Goal: Transaction & Acquisition: Purchase product/service

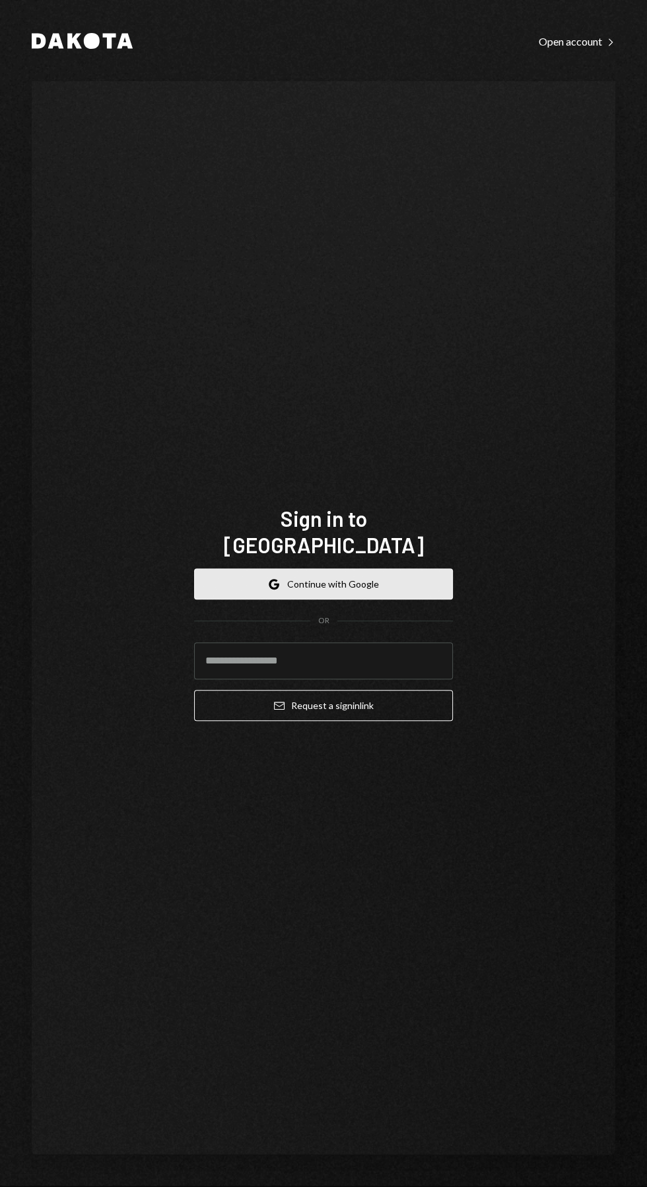
click at [371, 600] on button "Google Continue with Google" at bounding box center [323, 584] width 259 height 31
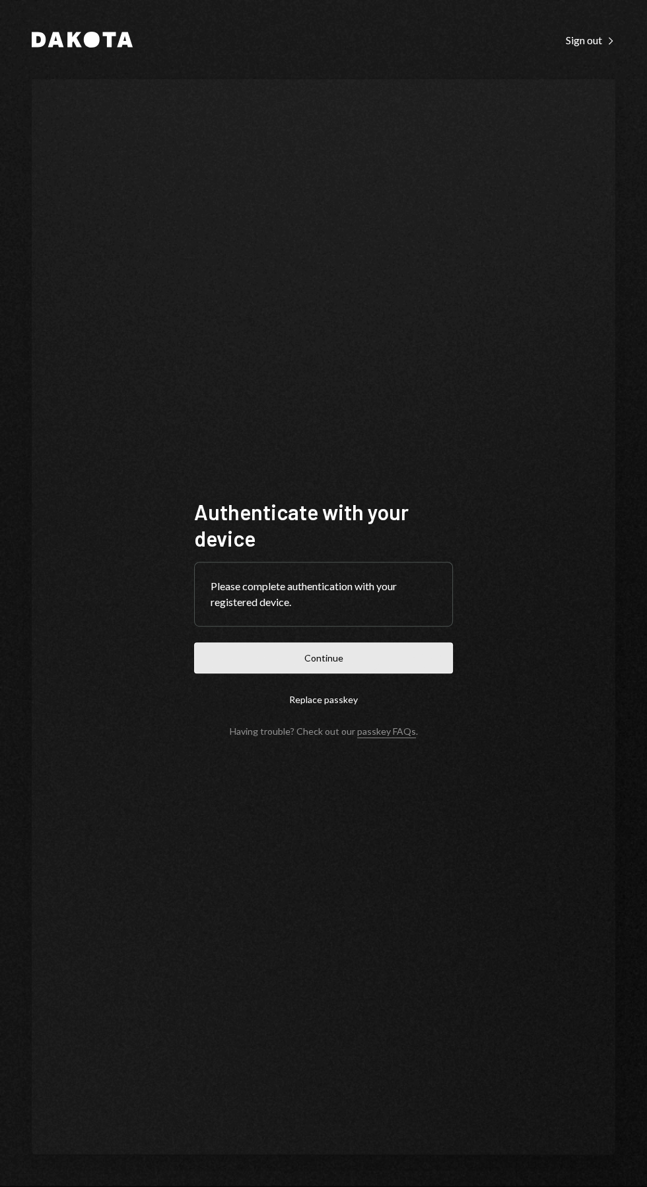
click at [365, 674] on button "Continue" at bounding box center [323, 658] width 259 height 31
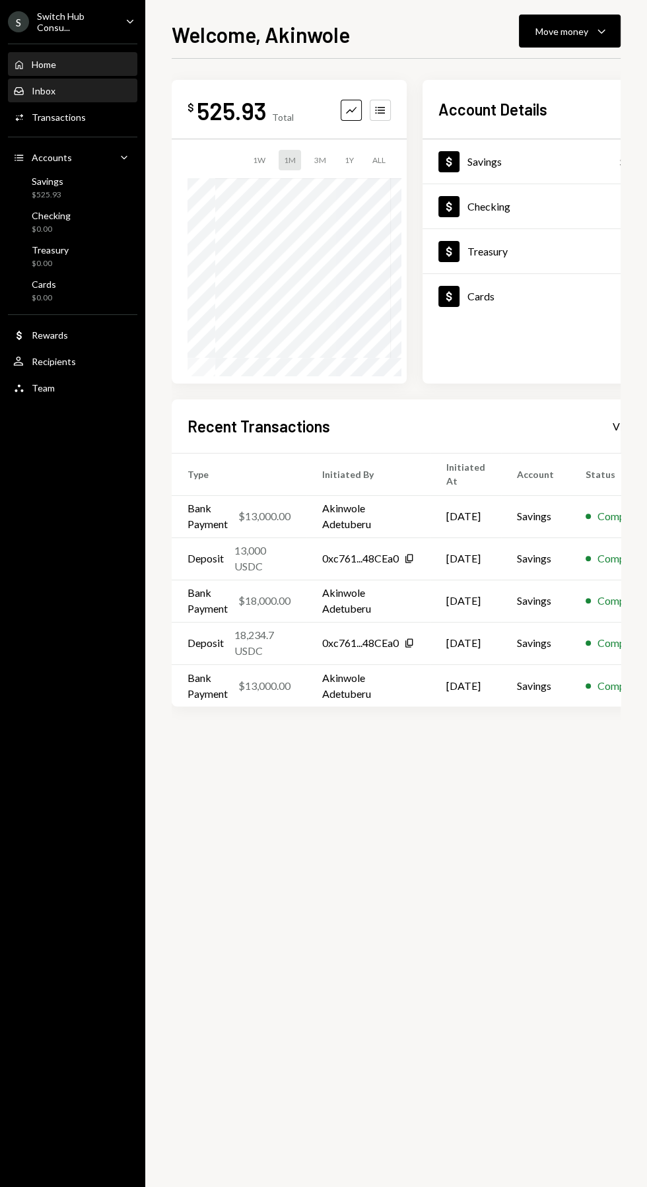
click at [43, 90] on div "Inbox" at bounding box center [44, 90] width 24 height 11
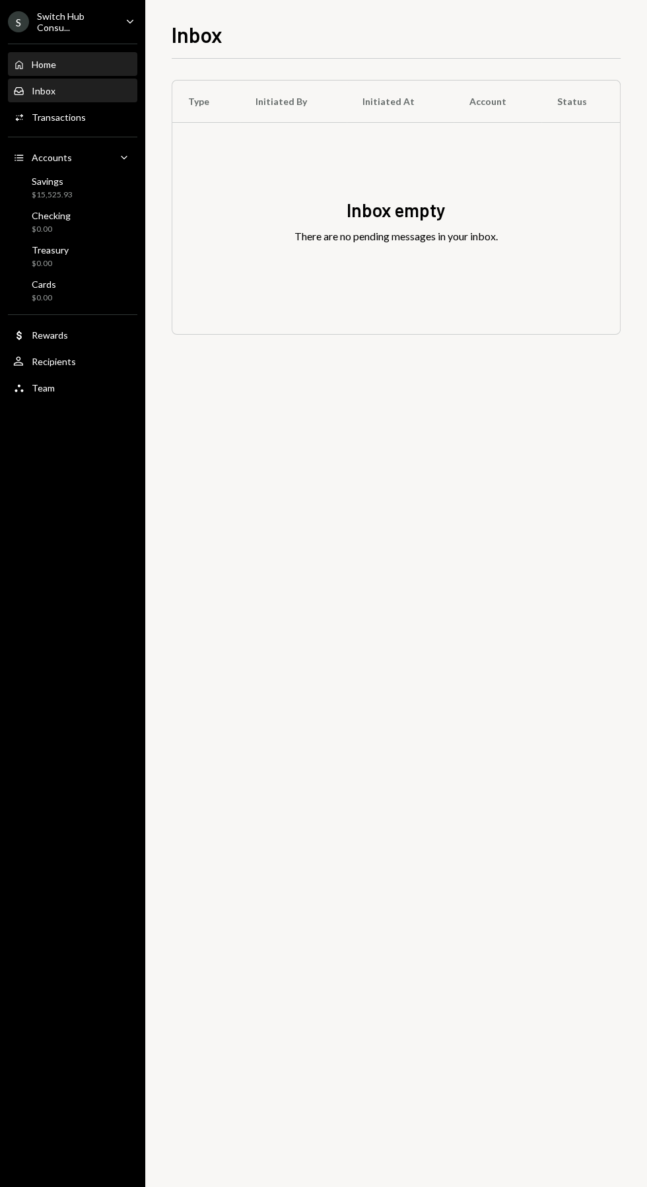
click at [53, 67] on div "Home" at bounding box center [44, 64] width 24 height 11
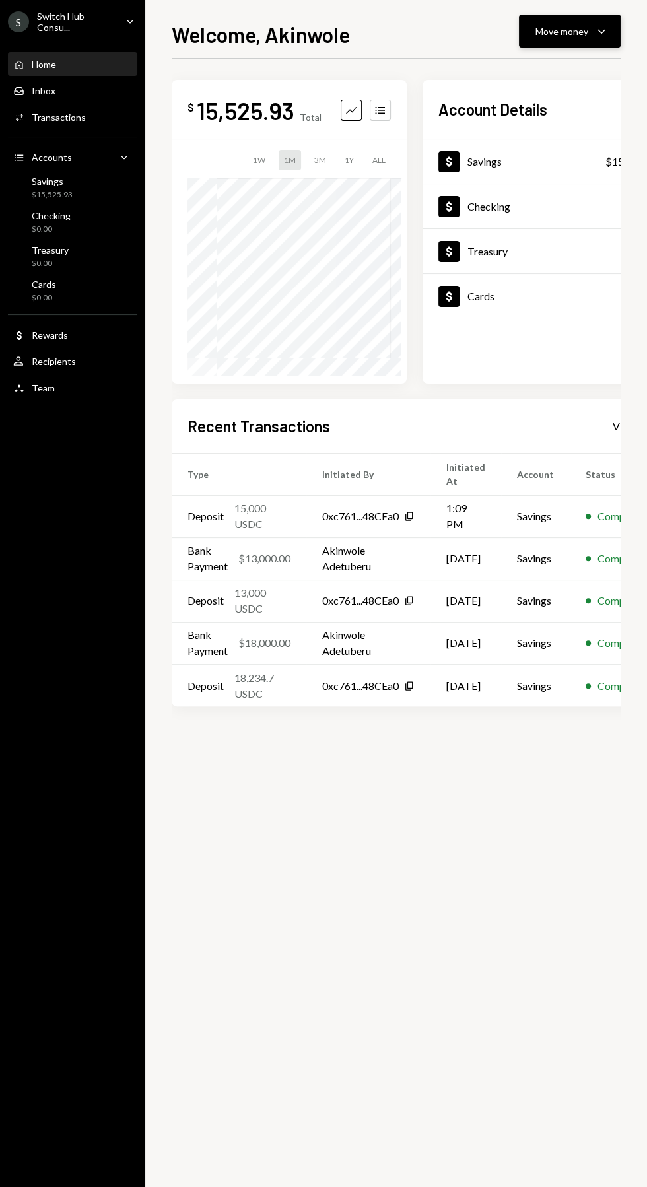
click at [571, 34] on div "Move money" at bounding box center [562, 31] width 53 height 14
click at [507, 71] on div "Withdraw Send" at bounding box center [549, 71] width 116 height 14
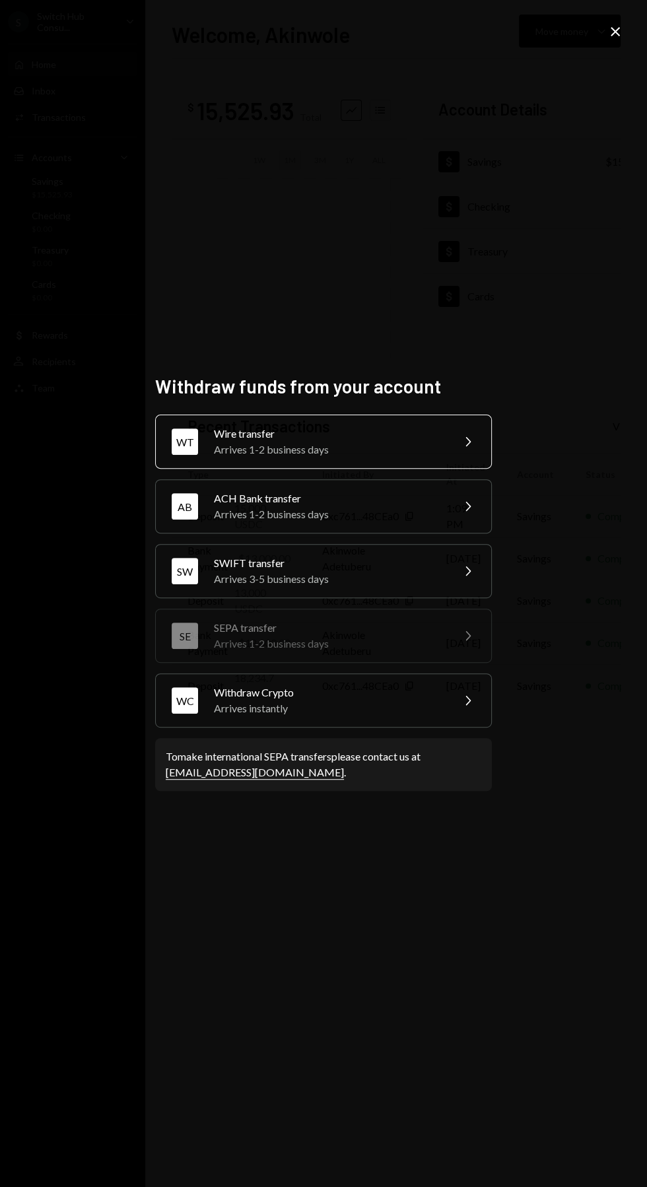
click at [252, 442] on div "Wire transfer" at bounding box center [329, 434] width 230 height 16
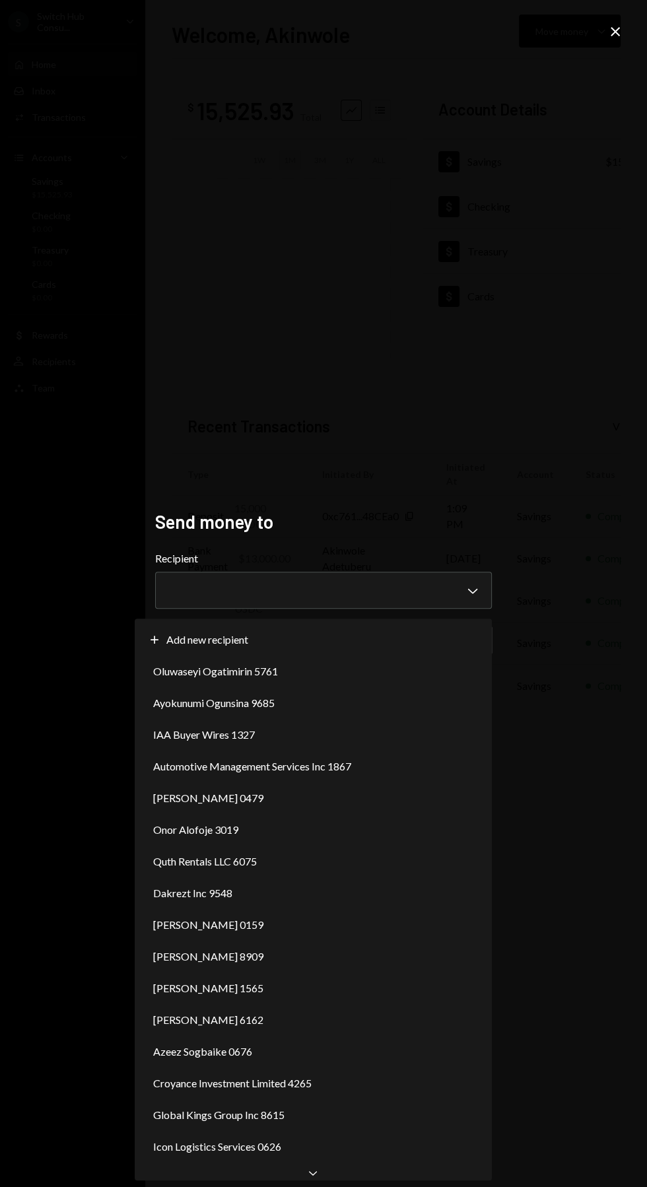
click at [225, 621] on div "Plus Add new recipient Oluwaseyi Ogatimirin 5761 Ayokunumi Ogunsina 9685 IAA Bu…" at bounding box center [313, 892] width 357 height 546
select select "**********"
click at [287, 1086] on div "**********" at bounding box center [323, 593] width 647 height 1187
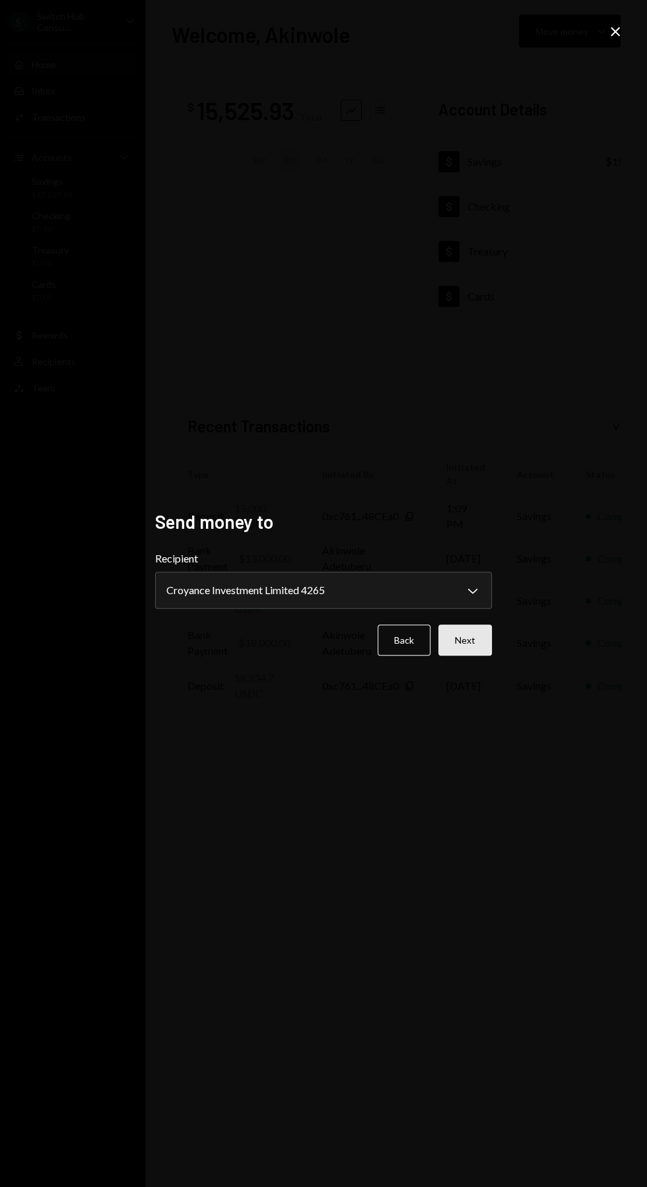
click at [477, 656] on button "Next" at bounding box center [465, 640] width 53 height 31
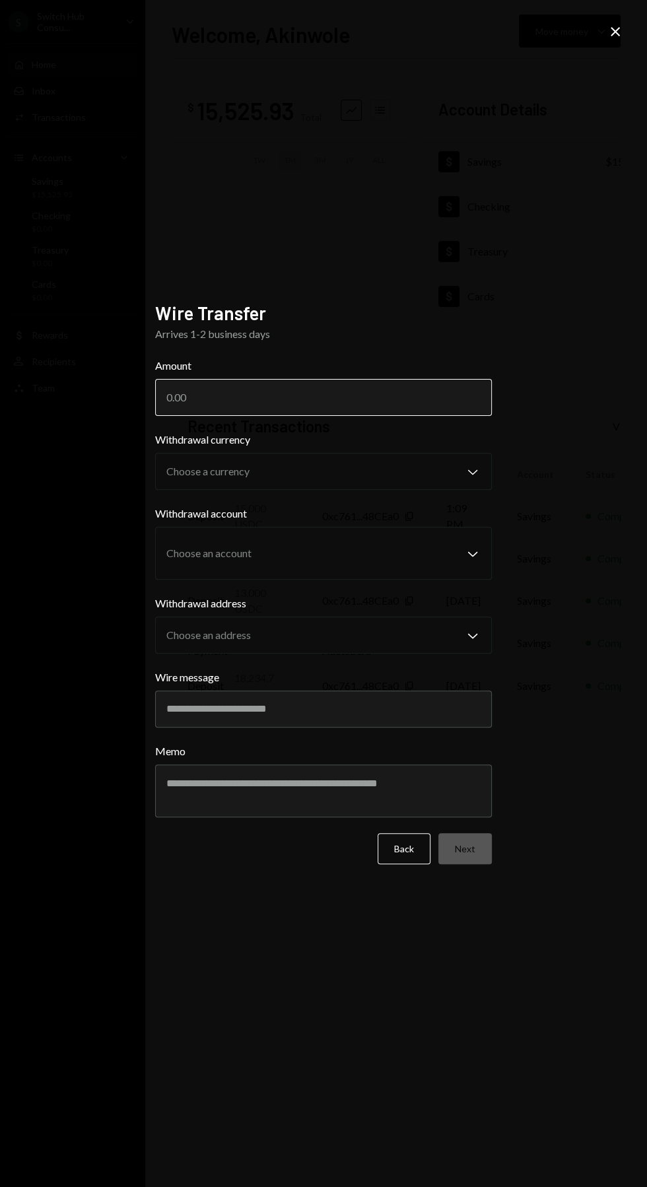
click at [244, 416] on input "Amount" at bounding box center [323, 397] width 337 height 37
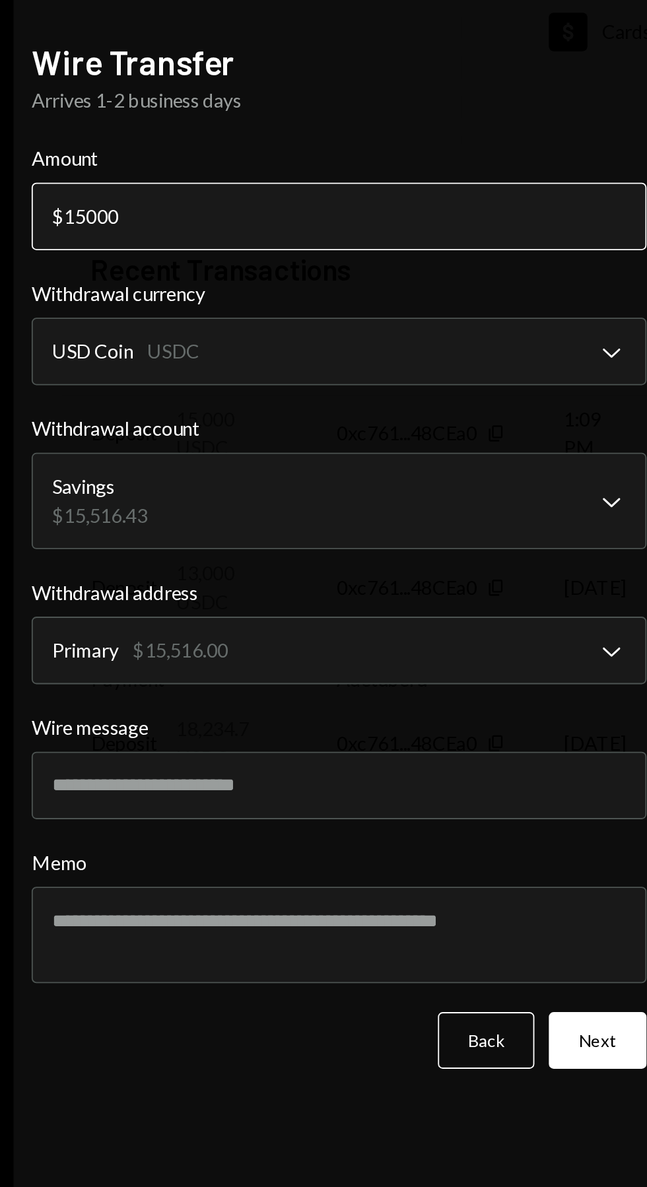
type input "15000"
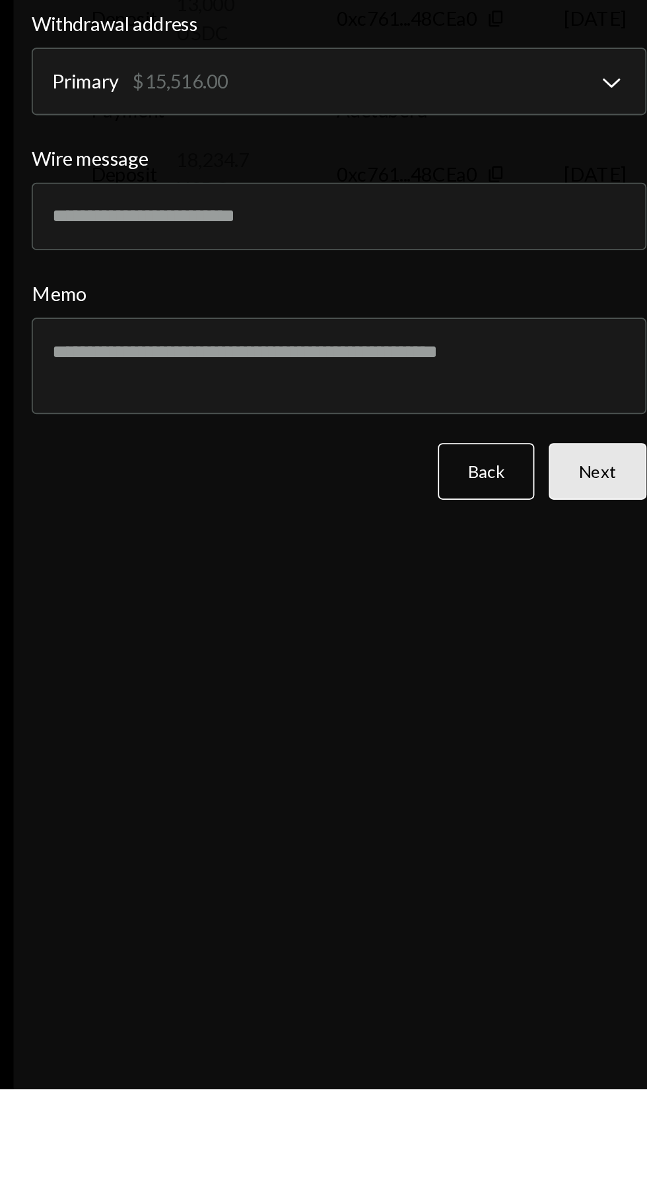
click at [459, 865] on button "Next" at bounding box center [465, 848] width 53 height 31
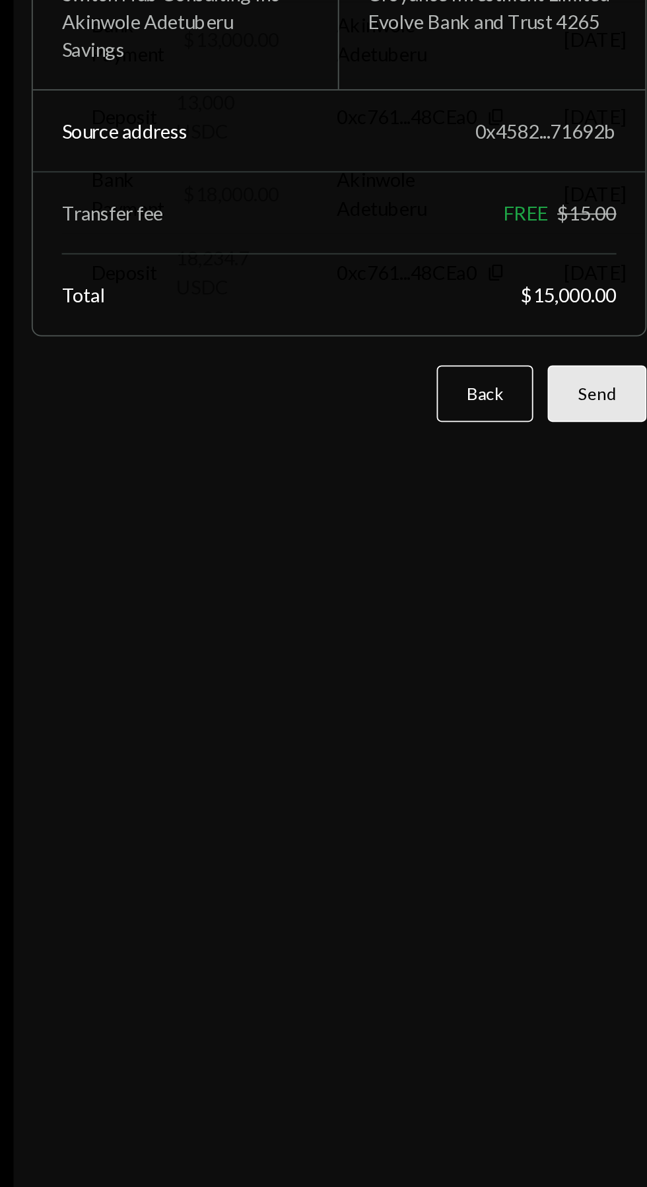
click at [476, 768] on button "Send" at bounding box center [465, 752] width 54 height 31
